Goal: Check status: Check status

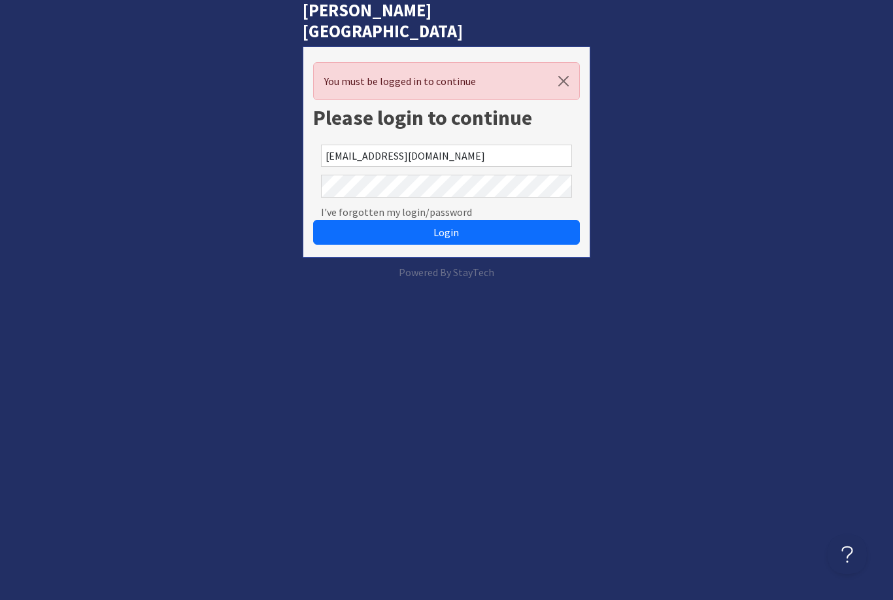
click at [446, 220] on button "Login" at bounding box center [446, 232] width 266 height 25
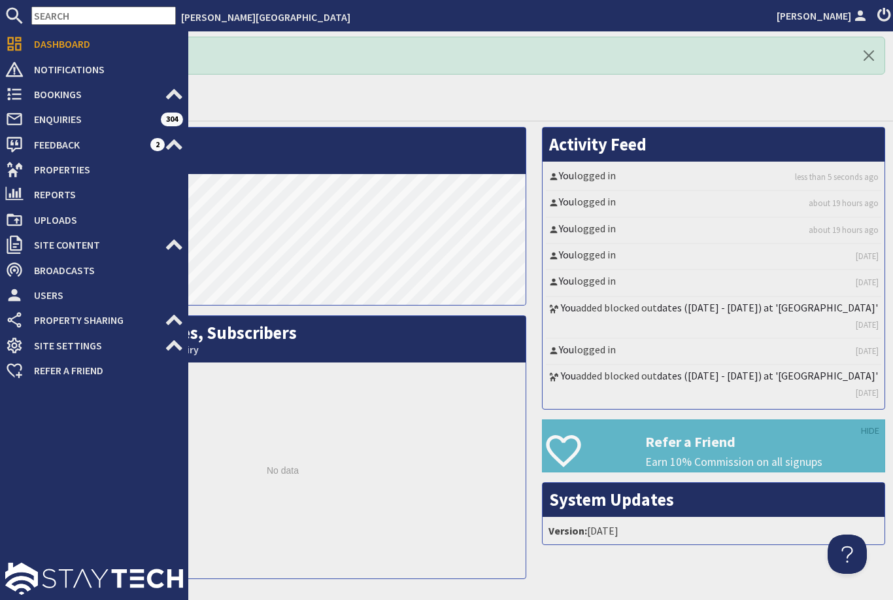
click at [16, 165] on icon at bounding box center [14, 169] width 18 height 18
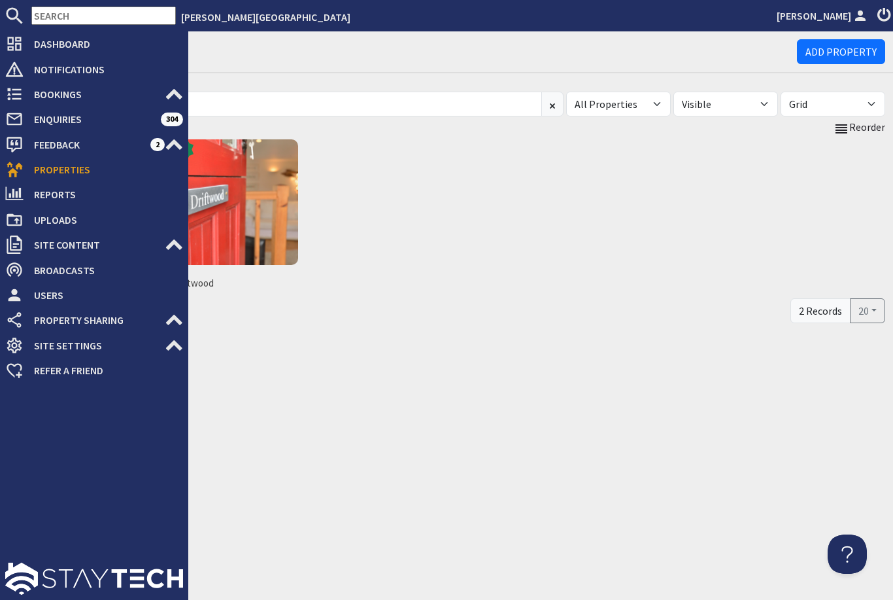
click at [236, 213] on img at bounding box center [236, 202] width 126 height 126
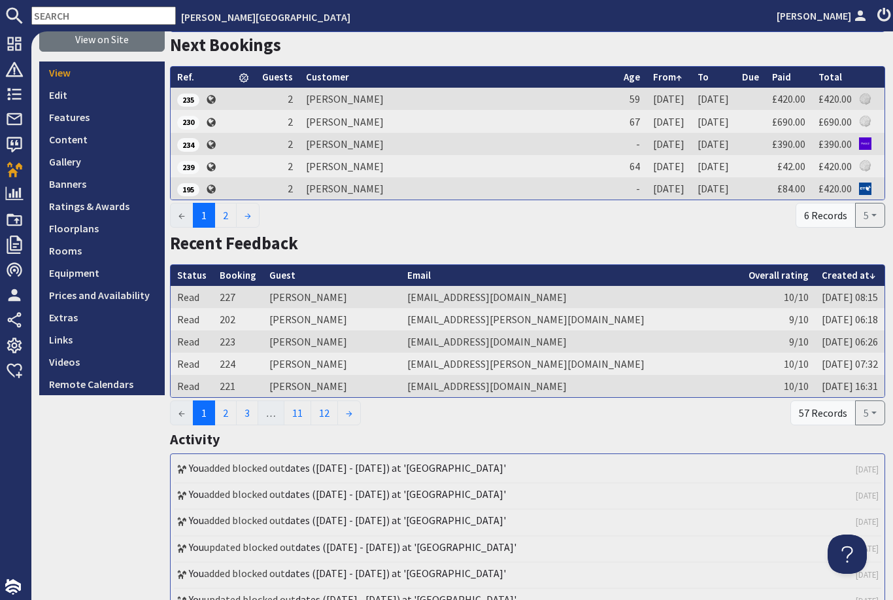
scroll to position [191, 0]
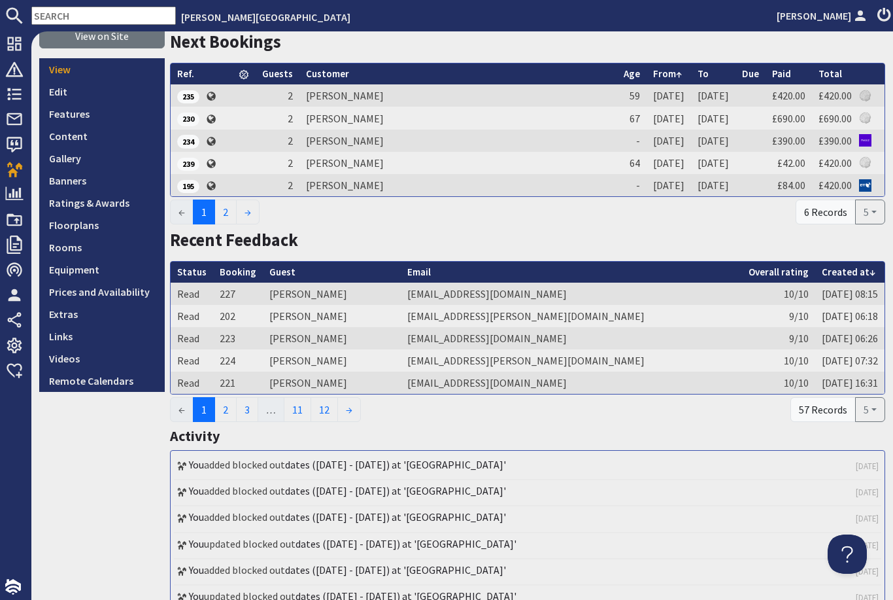
click at [118, 290] on link "Prices and Availability" at bounding box center [102, 292] width 126 height 22
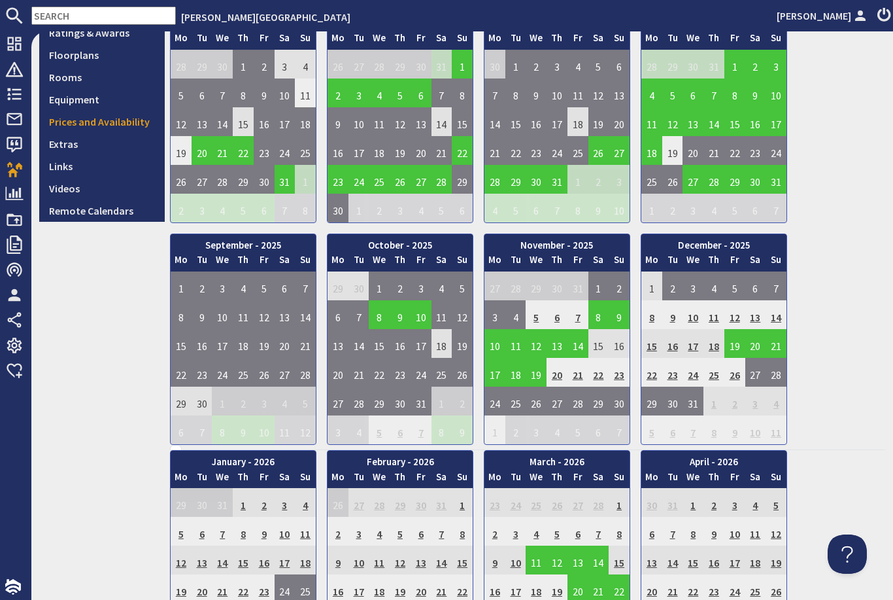
scroll to position [365, 0]
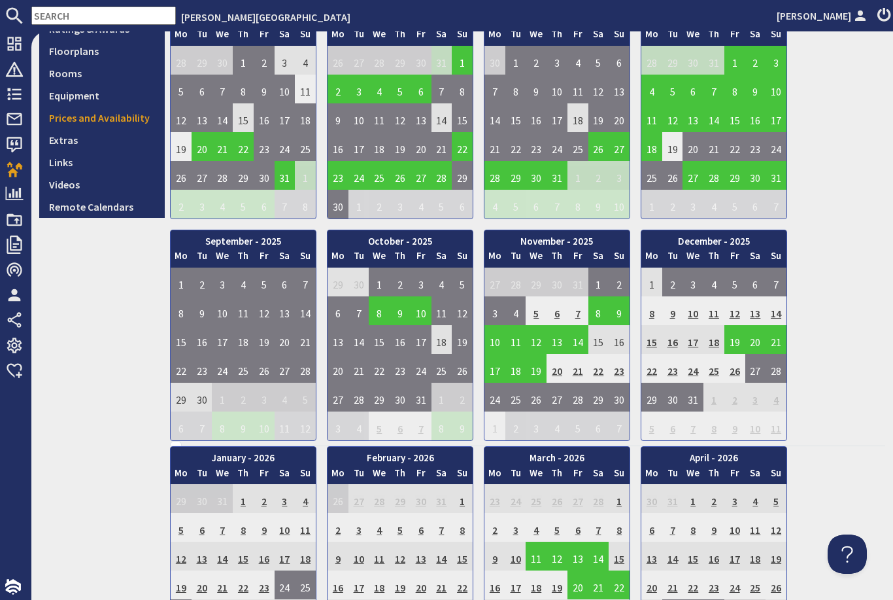
click at [603, 318] on td "8" at bounding box center [599, 310] width 21 height 29
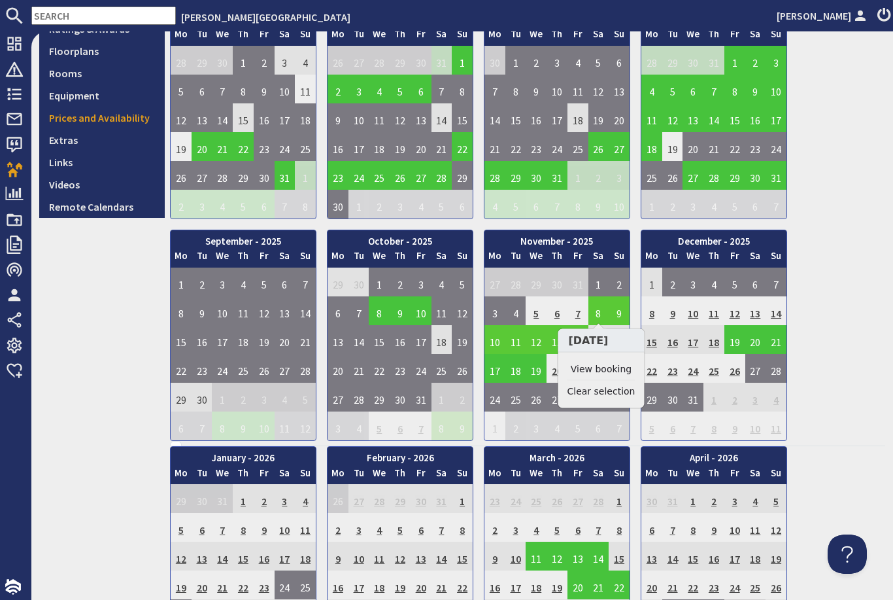
click at [613, 371] on link "View booking" at bounding box center [602, 369] width 68 height 14
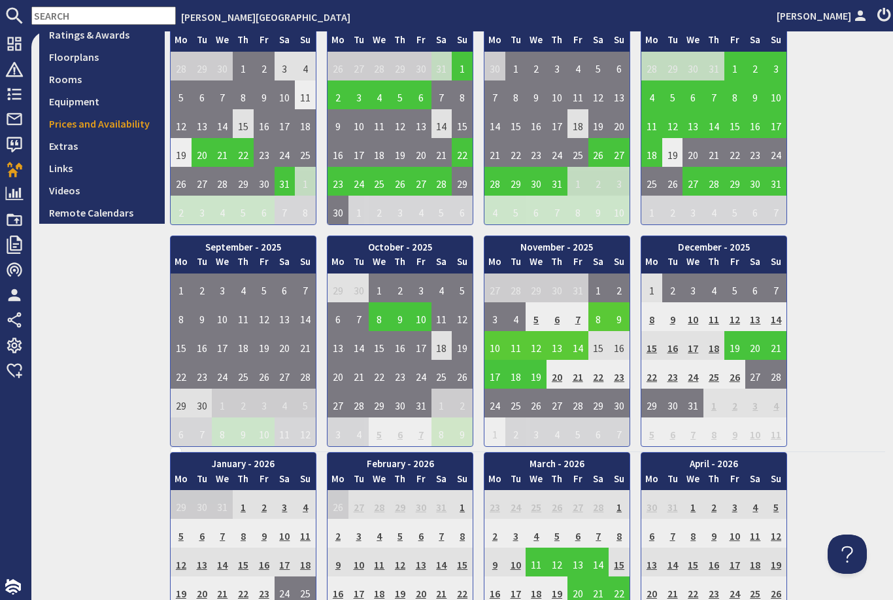
scroll to position [363, 0]
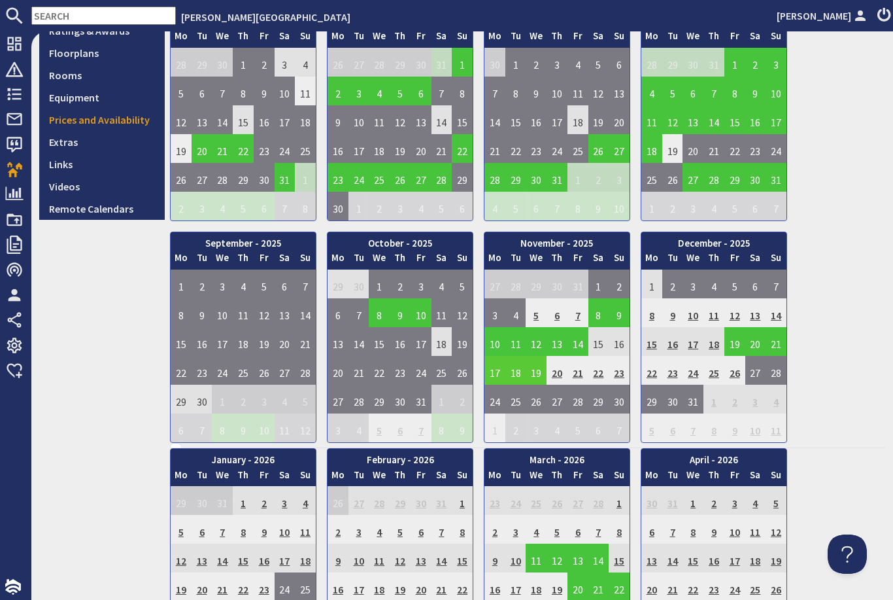
click at [500, 375] on td "17" at bounding box center [495, 370] width 21 height 29
click at [504, 430] on link "View booking" at bounding box center [498, 429] width 68 height 14
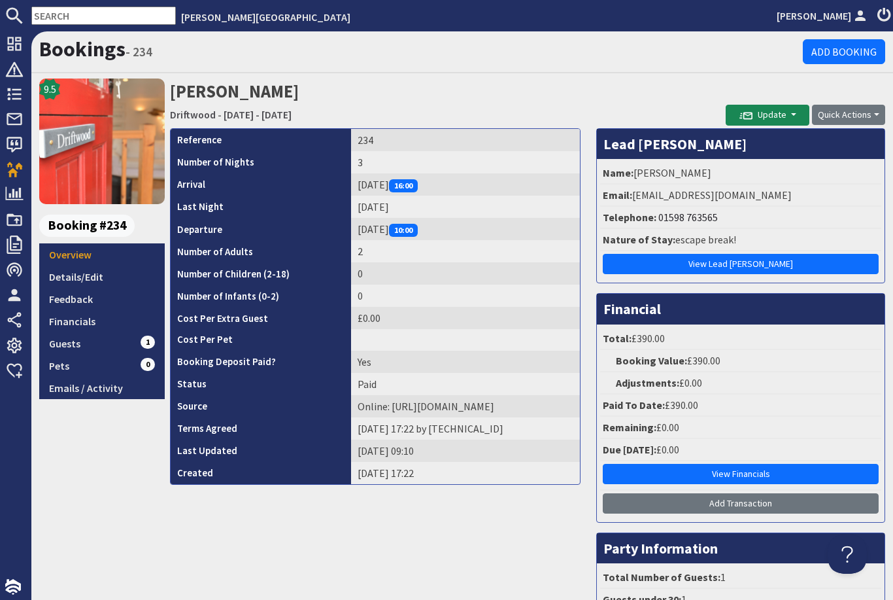
click at [749, 466] on link "View Financials" at bounding box center [741, 474] width 276 height 20
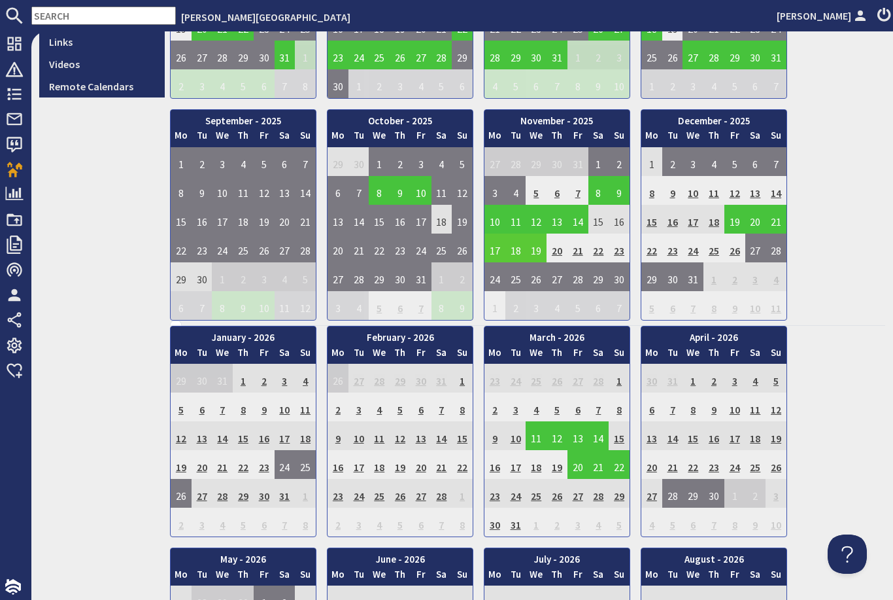
scroll to position [463, 0]
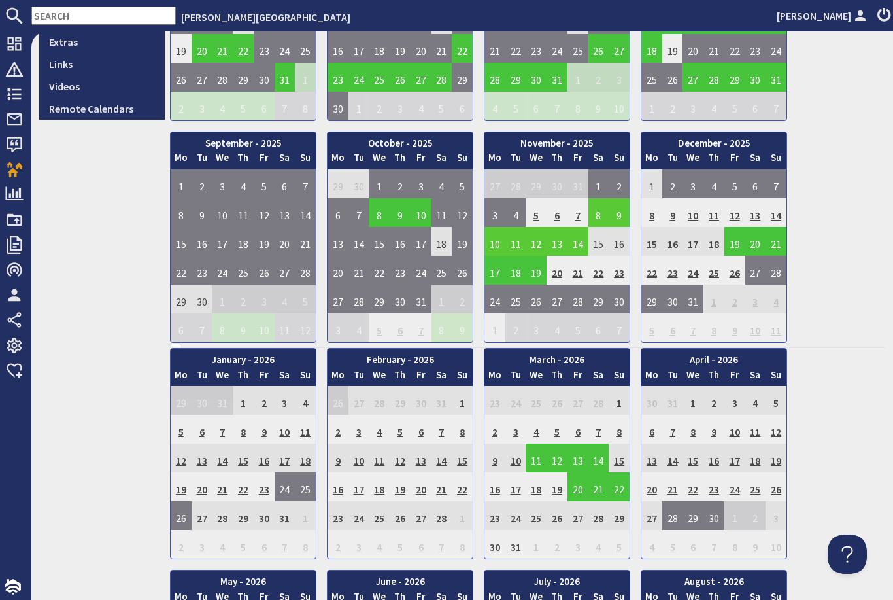
click at [597, 207] on td "8" at bounding box center [599, 212] width 21 height 29
click at [582, 275] on link "View booking" at bounding box center [602, 271] width 68 height 14
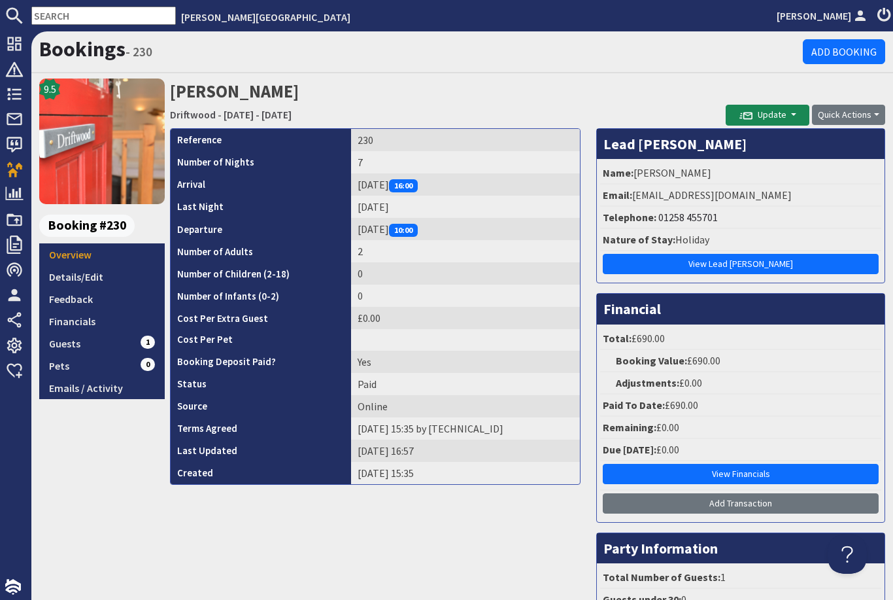
click at [644, 472] on link "View Financials" at bounding box center [741, 474] width 276 height 20
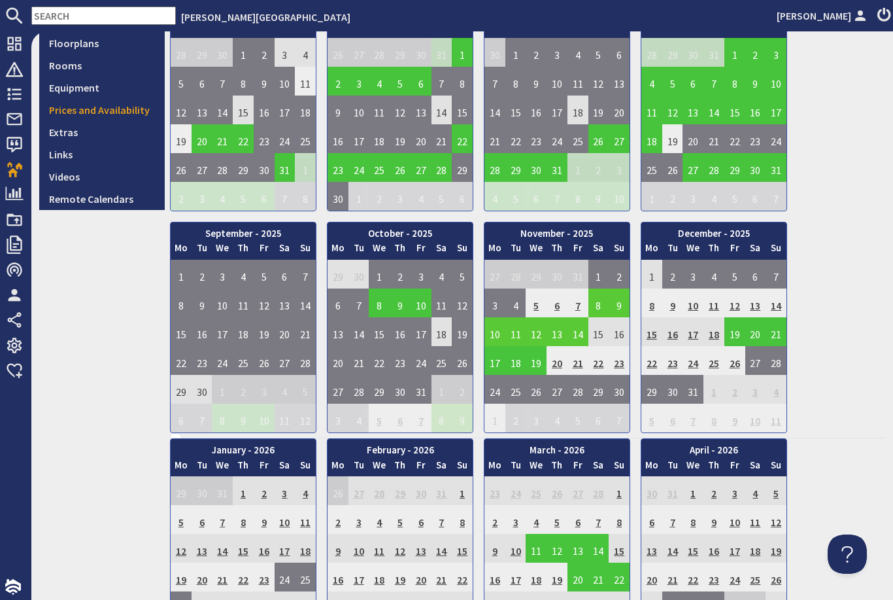
scroll to position [385, 0]
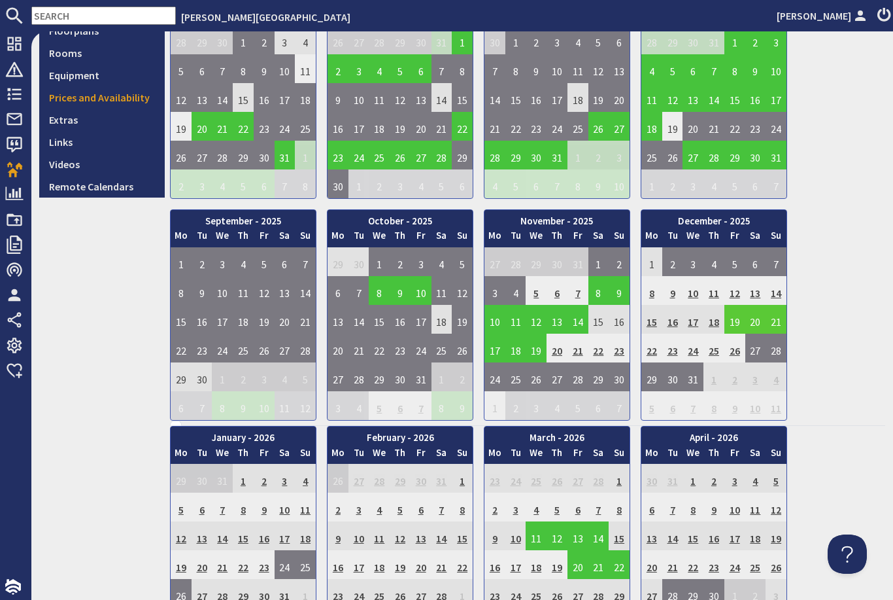
click at [732, 319] on td "19" at bounding box center [735, 319] width 21 height 29
click at [709, 383] on link "View booking" at bounding box center [738, 378] width 68 height 14
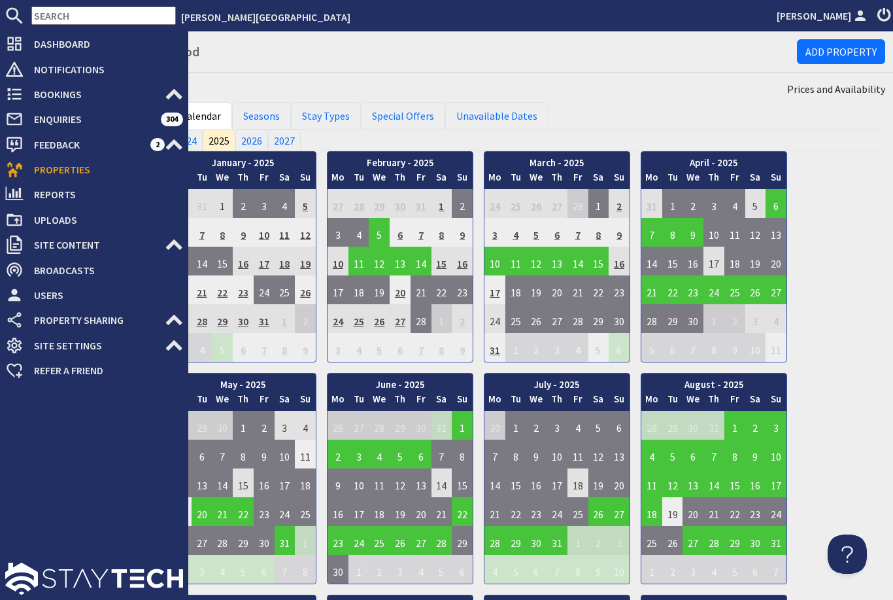
click at [7, 169] on icon at bounding box center [14, 169] width 18 height 18
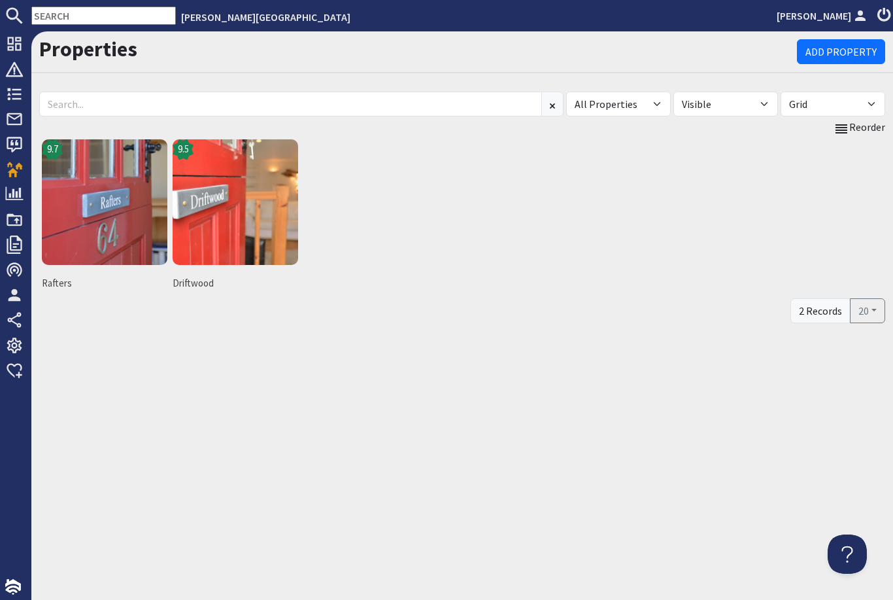
click at [94, 220] on img at bounding box center [105, 202] width 126 height 126
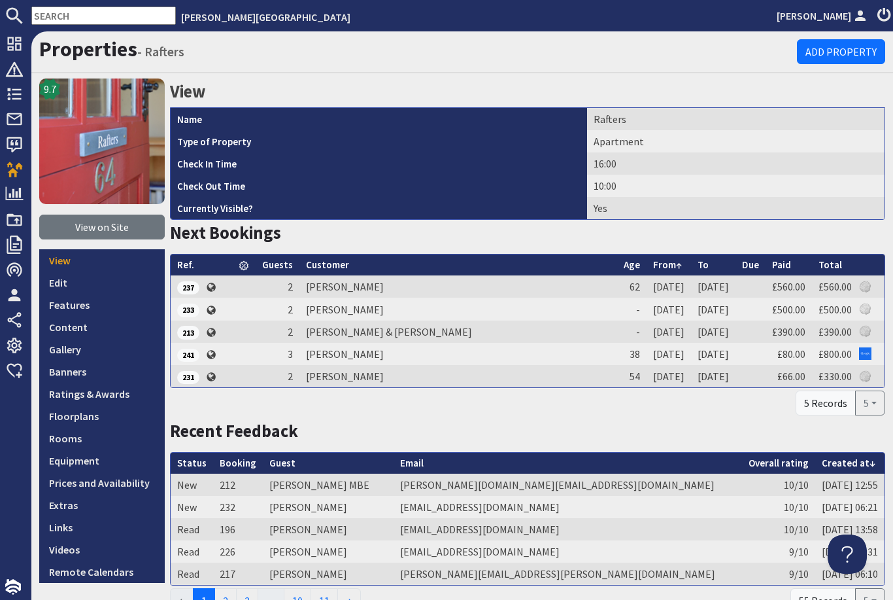
click at [97, 487] on link "Prices and Availability" at bounding box center [102, 483] width 126 height 22
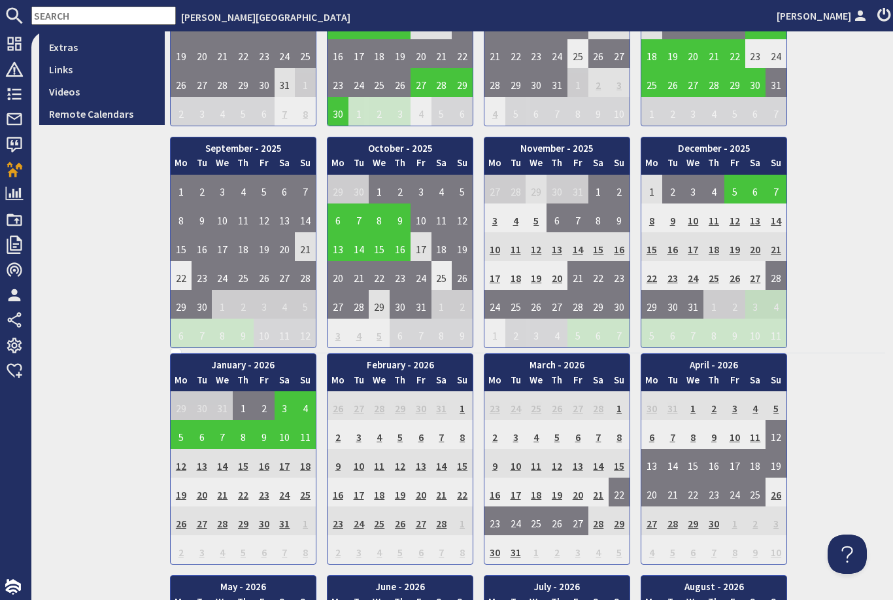
scroll to position [459, 0]
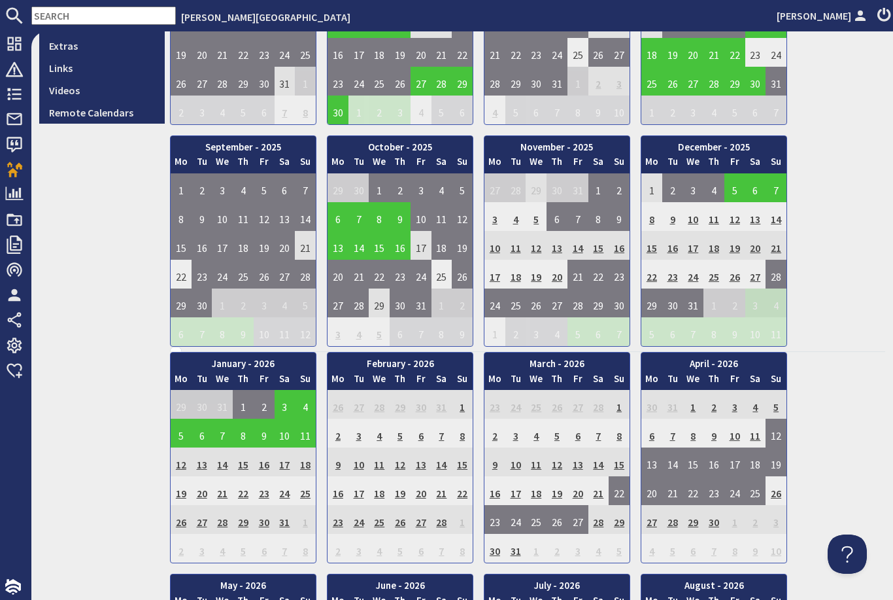
click at [327, 247] on table "October - 2025 Mo Tu We Th Fr Sa Su 29 30 1 2 3 4 5 6 7" at bounding box center [400, 240] width 146 height 211
click at [342, 247] on td "13" at bounding box center [338, 245] width 21 height 29
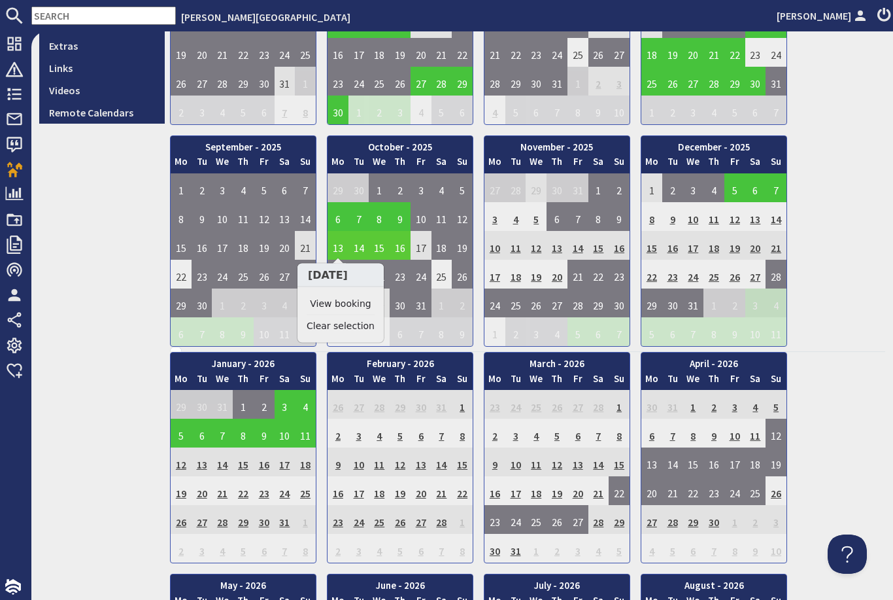
click at [323, 304] on link "View booking" at bounding box center [341, 304] width 68 height 14
